Goal: Task Accomplishment & Management: Complete application form

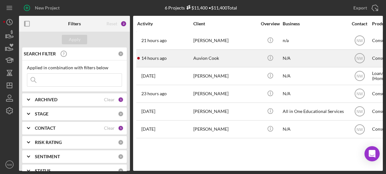
click at [198, 62] on div "Auvion Cook" at bounding box center [224, 58] width 63 height 17
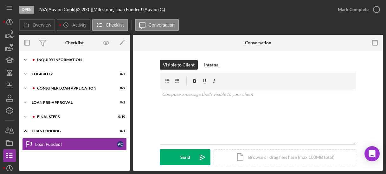
click at [28, 60] on icon "Icon/Expander" at bounding box center [25, 60] width 13 height 13
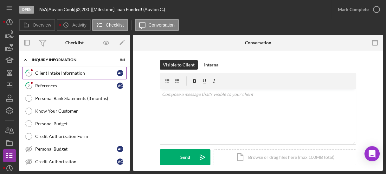
click at [39, 71] on div "Client Intake Information" at bounding box center [76, 73] width 82 height 5
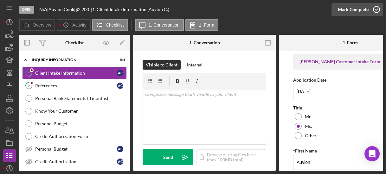
click at [377, 11] on icon "button" at bounding box center [376, 10] width 16 height 16
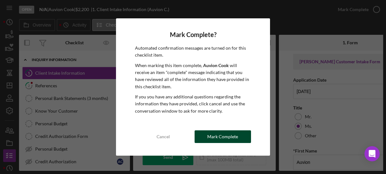
click at [224, 135] on div "Mark Complete" at bounding box center [222, 136] width 31 height 13
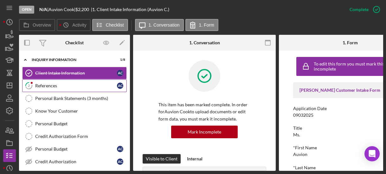
click at [79, 87] on div "References" at bounding box center [76, 85] width 82 height 5
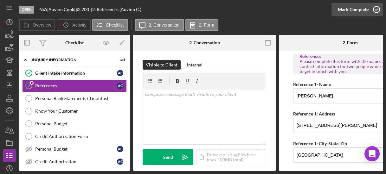
click at [379, 10] on icon "button" at bounding box center [376, 10] width 16 height 16
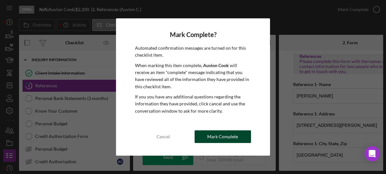
click at [218, 136] on div "Mark Complete" at bounding box center [222, 136] width 31 height 13
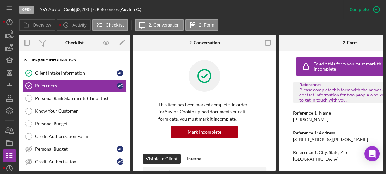
click at [24, 61] on icon "Icon/Expander" at bounding box center [25, 60] width 13 height 13
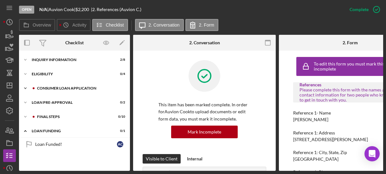
click at [25, 88] on polyline at bounding box center [25, 88] width 2 height 1
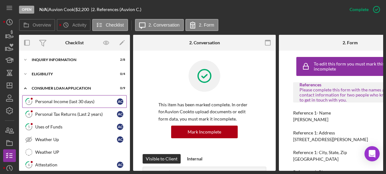
click at [40, 99] on div "Personal Income (last 30 days)" at bounding box center [76, 101] width 82 height 5
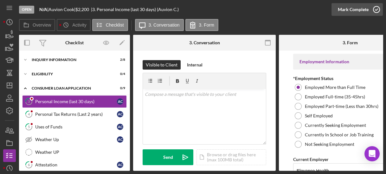
click at [372, 9] on icon "button" at bounding box center [376, 10] width 16 height 16
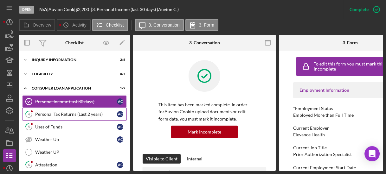
click at [98, 112] on div "Personal Tax Returns (Last 2 years)" at bounding box center [76, 114] width 82 height 5
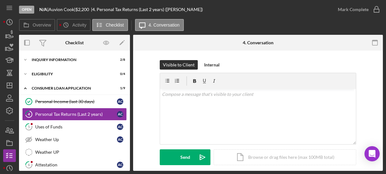
scroll to position [105, 0]
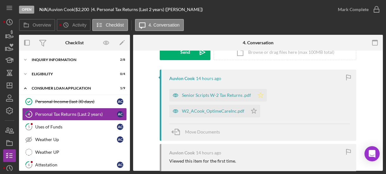
click at [256, 96] on icon "Icon/Star" at bounding box center [260, 95] width 13 height 13
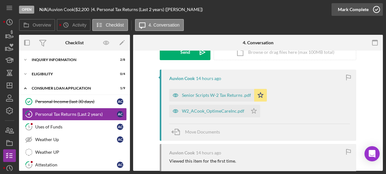
click at [376, 10] on icon "button" at bounding box center [376, 10] width 16 height 16
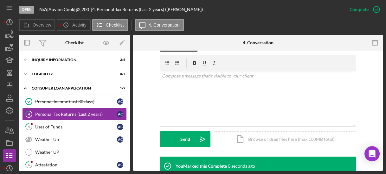
scroll to position [193, 0]
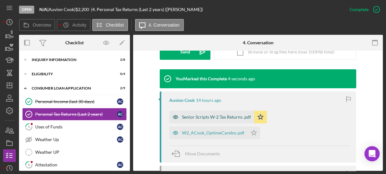
click at [191, 115] on div "Senior Scripts W-2 Tax Returns .pdf" at bounding box center [216, 117] width 69 height 5
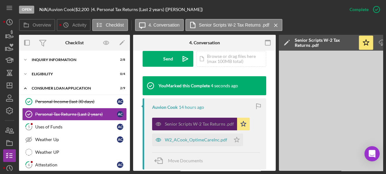
scroll to position [199, 0]
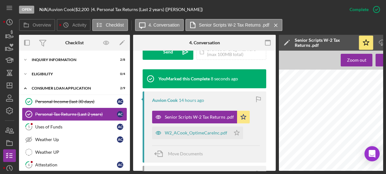
click at [80, 112] on div "Personal Tax Returns (Last 2 years)" at bounding box center [76, 114] width 82 height 5
click at [255, 55] on div "Icon/Document Browse or drag files here (max 100MB total) Tap to choose files o…" at bounding box center [231, 52] width 70 height 16
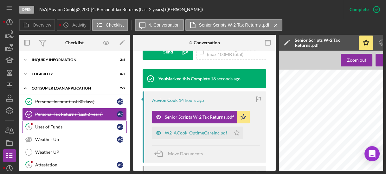
click at [100, 128] on div "Uses of Funds" at bounding box center [76, 126] width 82 height 5
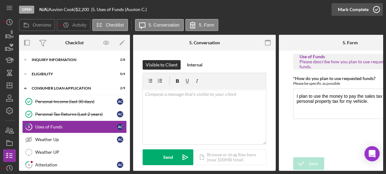
click at [377, 9] on icon "button" at bounding box center [376, 10] width 16 height 16
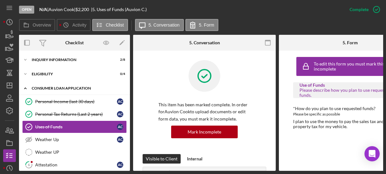
click at [24, 87] on icon "Icon/Expander" at bounding box center [25, 88] width 13 height 13
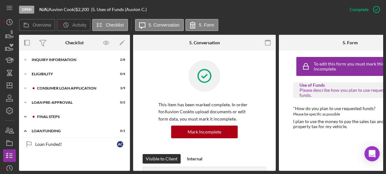
click at [26, 117] on icon "Icon/Expander" at bounding box center [25, 117] width 13 height 13
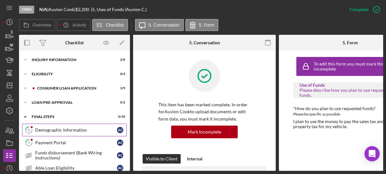
click at [47, 130] on div "Demographic Information" at bounding box center [76, 130] width 82 height 5
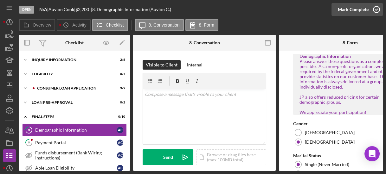
click at [377, 10] on icon "button" at bounding box center [376, 10] width 16 height 16
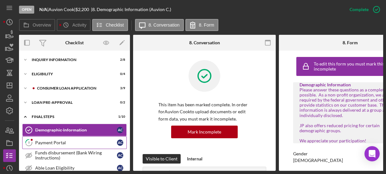
click at [92, 138] on link "9 Payment Portal A C" at bounding box center [74, 142] width 104 height 13
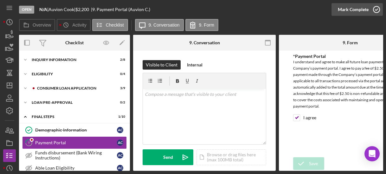
click at [379, 6] on icon "button" at bounding box center [376, 10] width 16 height 16
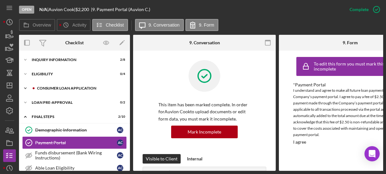
click at [29, 89] on icon "Icon/Expander" at bounding box center [25, 88] width 13 height 13
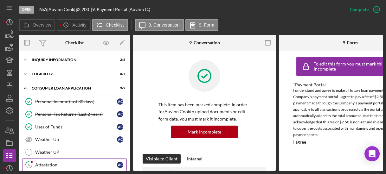
click at [48, 162] on div "Attestation" at bounding box center [76, 164] width 82 height 5
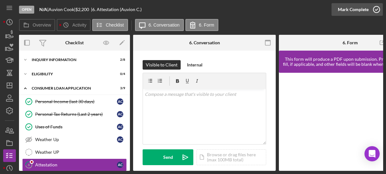
click at [375, 10] on icon "button" at bounding box center [376, 10] width 16 height 16
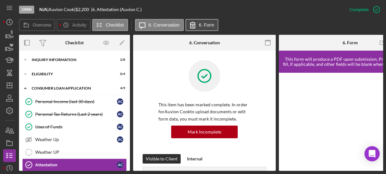
click at [194, 24] on icon at bounding box center [192, 25] width 4 height 6
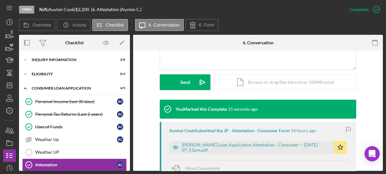
scroll to position [213, 0]
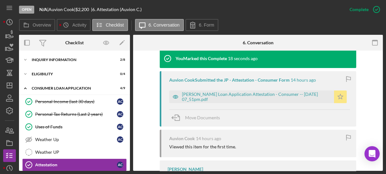
click at [338, 94] on icon "Icon/Star" at bounding box center [340, 97] width 13 height 13
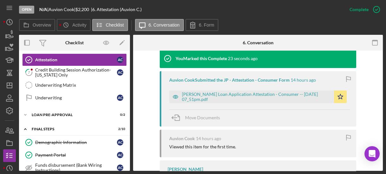
scroll to position [211, 0]
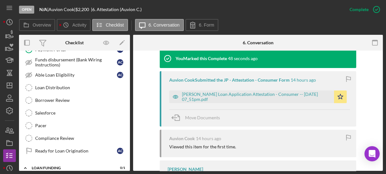
click at [130, 63] on div "Overview Internal Workflow Stage Open Icon/Dropdown Arrow Archive (can unarchiv…" at bounding box center [201, 103] width 364 height 136
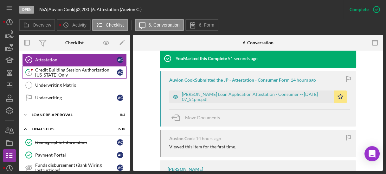
click at [53, 72] on div "Credit Building Session Authorization- [US_STATE] Only" at bounding box center [76, 72] width 82 height 10
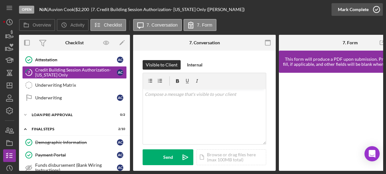
click at [374, 12] on circle "button" at bounding box center [376, 9] width 6 height 6
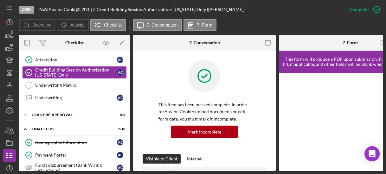
click at [130, 67] on div "Overview Internal Workflow Stage Open Icon/Dropdown Arrow Archive (can unarchiv…" at bounding box center [201, 103] width 364 height 136
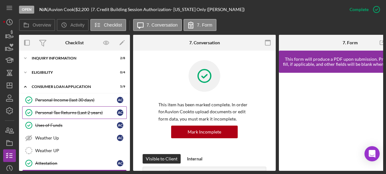
click at [95, 114] on div "Personal Tax Returns (Last 2 years)" at bounding box center [76, 112] width 82 height 5
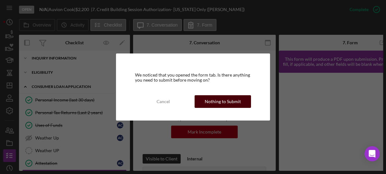
click at [209, 101] on div "Nothing to Submit" at bounding box center [223, 101] width 36 height 13
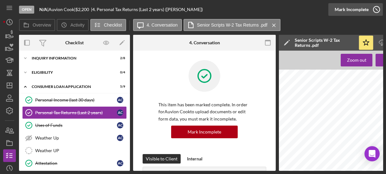
click at [376, 9] on icon "button" at bounding box center [376, 10] width 16 height 16
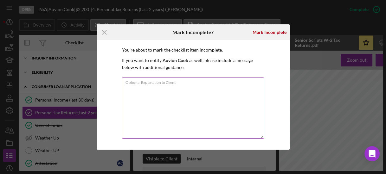
click at [197, 81] on div "Optional Explanation to Client" at bounding box center [193, 109] width 142 height 62
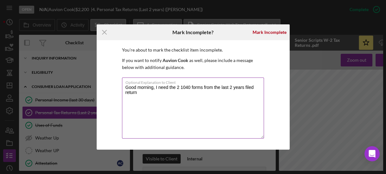
click at [181, 87] on textarea "Good morning, I need the 2 1040 forms from the last 2 years filed return" at bounding box center [193, 108] width 142 height 61
click at [261, 86] on textarea "Good morning, I need the 1040 forms from the last 2 years filed return" at bounding box center [193, 108] width 142 height 61
type textarea "Good morning, I need the 1040 forms from the last 2 years filed return. I do no…"
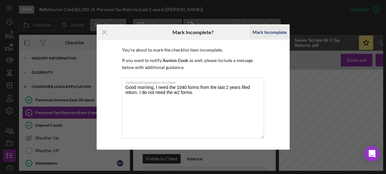
click at [255, 30] on div "Mark Incomplete" at bounding box center [269, 32] width 34 height 13
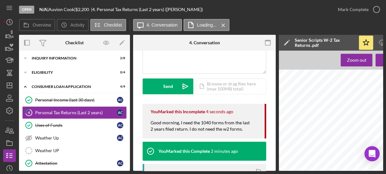
scroll to position [122, 0]
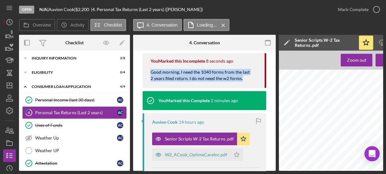
drag, startPoint x: 243, startPoint y: 78, endPoint x: 148, endPoint y: 71, distance: 95.2
click at [148, 71] on div "You Marked this Incomplete 8 seconds ago Good morning, I need the 1040 forms fr…" at bounding box center [203, 70] width 123 height 35
copy div "Good morning, I need the 1040 forms from the last 2 years filed return. I do no…"
click at [9, 22] on polyline "button" at bounding box center [9, 22] width 1 height 3
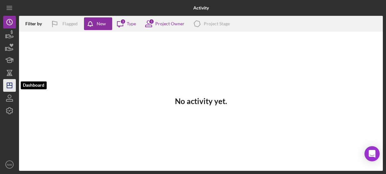
click at [12, 83] on polygon "button" at bounding box center [9, 85] width 5 height 5
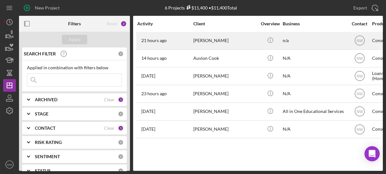
click at [200, 42] on div "[PERSON_NAME]" at bounding box center [224, 40] width 63 height 17
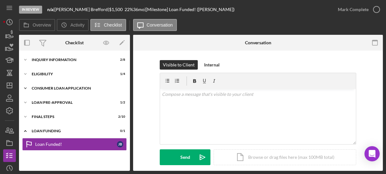
click at [26, 90] on icon "Icon/Expander" at bounding box center [25, 88] width 13 height 13
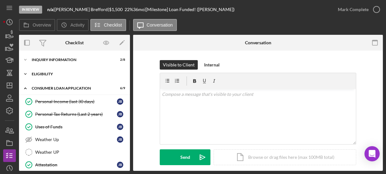
click at [25, 75] on icon "Icon/Expander" at bounding box center [25, 74] width 13 height 13
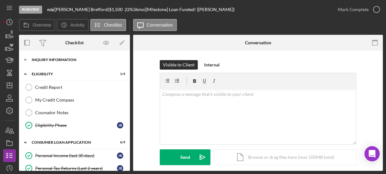
click at [25, 60] on polyline at bounding box center [25, 59] width 2 height 1
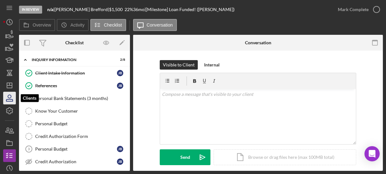
click at [8, 95] on icon "button" at bounding box center [10, 98] width 16 height 16
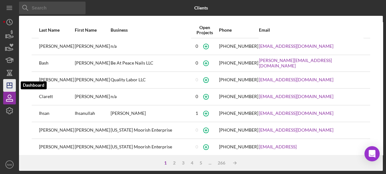
click at [8, 80] on icon "Icon/Dashboard" at bounding box center [10, 86] width 16 height 16
